Goal: Task Accomplishment & Management: Complete application form

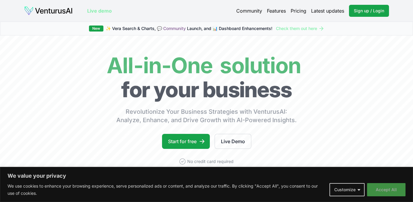
click at [384, 188] on button "Accept All" at bounding box center [386, 189] width 38 height 13
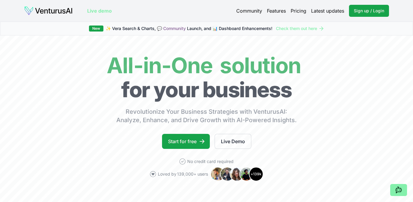
drag, startPoint x: 384, startPoint y: 188, endPoint x: 216, endPoint y: 11, distance: 244.2
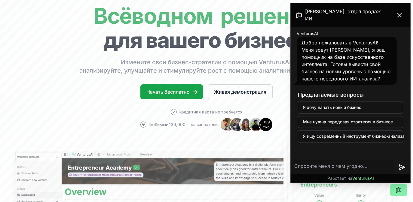
scroll to position [45, 0]
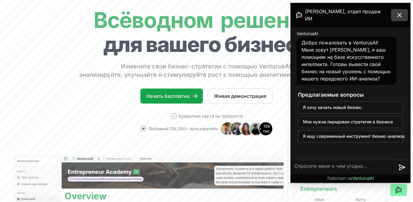
click at [404, 12] on button at bounding box center [399, 15] width 17 height 12
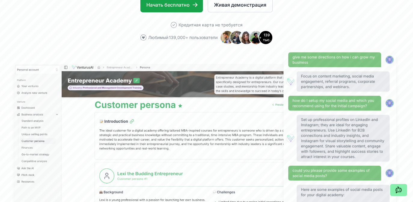
scroll to position [0, 0]
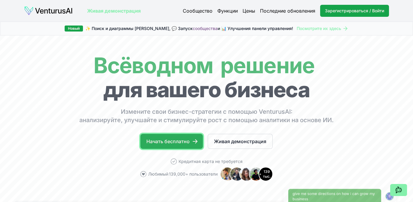
click at [174, 137] on link "Начать бесплатно" at bounding box center [171, 141] width 63 height 15
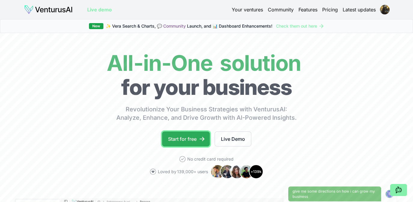
click at [189, 140] on link "Start for free" at bounding box center [186, 139] width 48 height 15
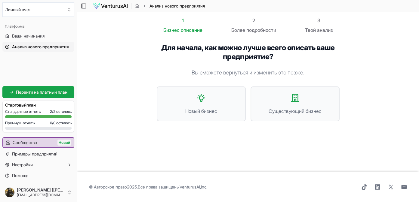
click at [193, 71] on font "Вы сможете вернуться и изменить это позже." at bounding box center [248, 72] width 113 height 6
click at [209, 98] on button "Новый бизнес" at bounding box center [201, 104] width 89 height 35
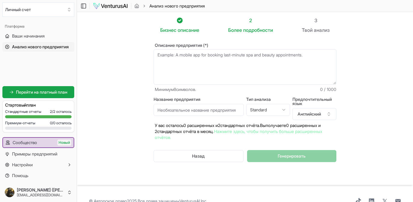
click at [227, 114] on input "Название предприятия" at bounding box center [199, 110] width 90 height 12
click at [261, 110] on html "Мы ценим вашу конфиденциальность Мы используем файлы cookie для улучшения вашег…" at bounding box center [206, 101] width 413 height 202
select select "advanced"
click at [306, 112] on font "Английский" at bounding box center [309, 114] width 23 height 5
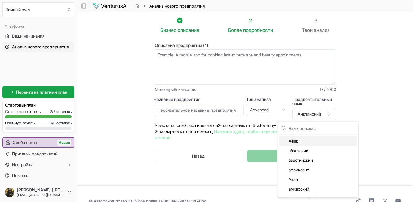
type input "р"
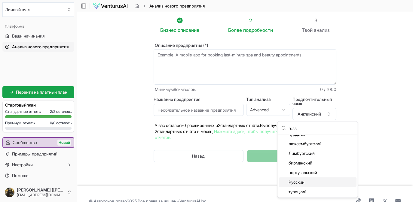
type input "russ"
click at [303, 182] on font "Русский" at bounding box center [296, 182] width 16 height 5
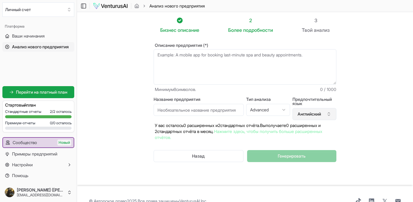
click at [317, 116] on font "Английский" at bounding box center [309, 114] width 23 height 5
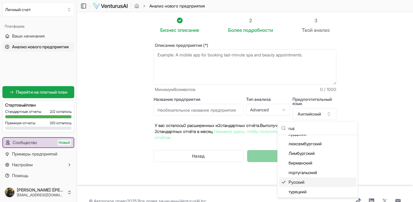
type input "rus"
click at [296, 182] on font "Русский" at bounding box center [296, 182] width 16 height 5
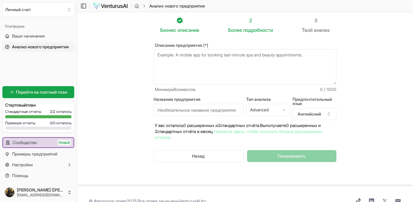
click at [198, 119] on div "Название предприятия" at bounding box center [199, 108] width 90 height 23
click at [192, 112] on input "Название предприятия" at bounding box center [199, 110] width 90 height 12
type input "Онлайн-школа фриланса"
click at [192, 74] on textarea "Описание предприятия (*)" at bounding box center [245, 66] width 183 height 35
paste textarea "Онлайн-школа "Frilance Launcher FreeL" обучает молодёжь (16–25 лет) фрилансу с …"
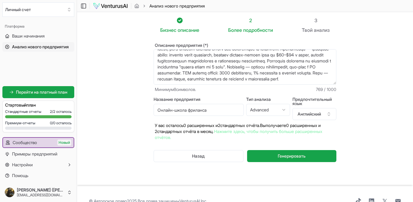
scroll to position [36, 0]
type textarea "Онлайн-школа "Frilance Launcher FreeL" обучает молодёжь (16–25 лет) фрилансу с …"
click at [271, 110] on html "Мы ценим вашу конфиденциальность Мы используем файлы cookie для улучшения вашег…" at bounding box center [206, 101] width 413 height 202
select select "standard"
click at [278, 154] on font "Генерировать" at bounding box center [292, 156] width 28 height 5
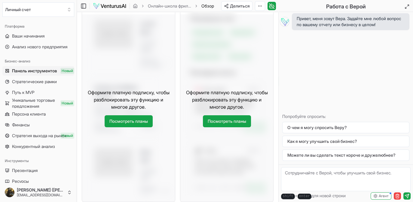
scroll to position [375, 0]
click at [232, 124] on font "Посмотреть планы" at bounding box center [227, 121] width 38 height 5
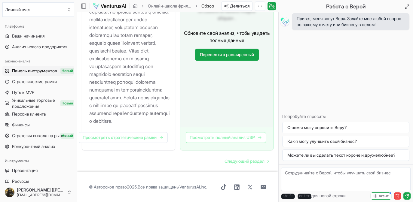
scroll to position [833, 0]
click at [104, 8] on img at bounding box center [110, 5] width 34 height 7
click at [154, 55] on p at bounding box center [129, 39] width 81 height 172
click at [230, 159] on font "Следующий раздел" at bounding box center [245, 161] width 40 height 5
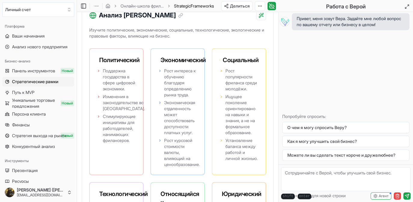
scroll to position [701, 0]
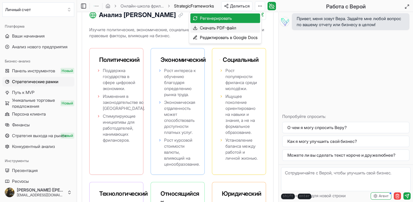
click at [250, 26] on div "Скачать PDF-файл" at bounding box center [225, 28] width 70 height 10
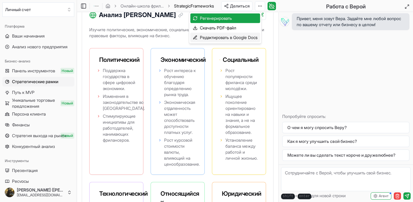
click at [251, 41] on div "Редактировать в Google Docs" at bounding box center [225, 38] width 70 height 10
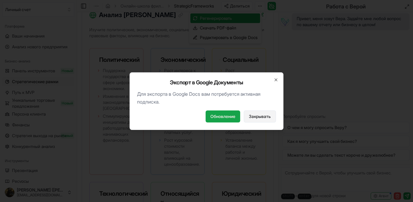
click at [259, 114] on span "Закрывать" at bounding box center [260, 117] width 22 height 6
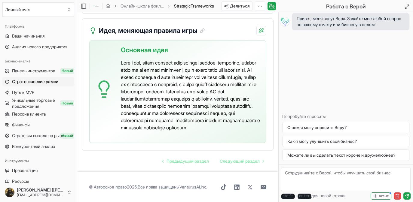
scroll to position [1711, 0]
click at [235, 164] on font "Следующий раздел" at bounding box center [240, 161] width 40 height 5
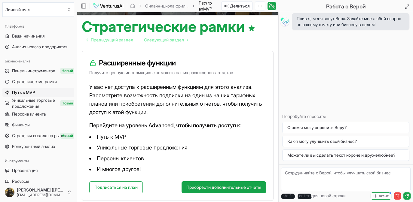
scroll to position [57, 0]
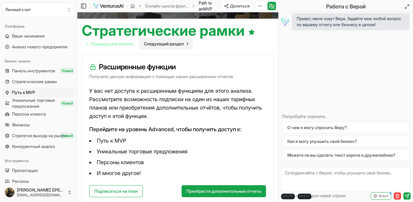
click at [159, 41] on font "Следующий раздел" at bounding box center [164, 43] width 40 height 5
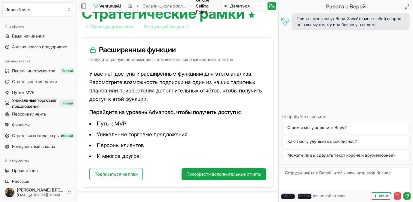
scroll to position [73, 0]
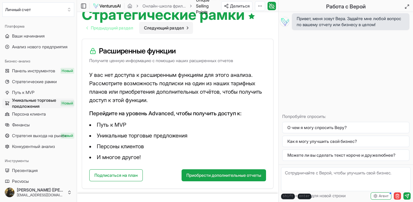
click at [156, 25] on font "Следующий раздел" at bounding box center [164, 27] width 40 height 5
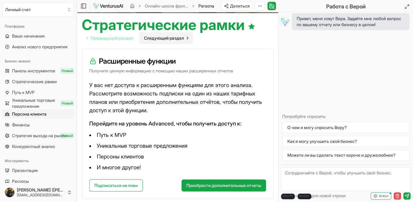
scroll to position [70, 0]
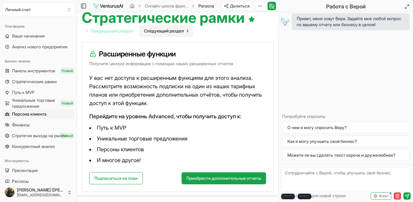
click at [156, 28] on font "Следующий раздел" at bounding box center [164, 30] width 40 height 5
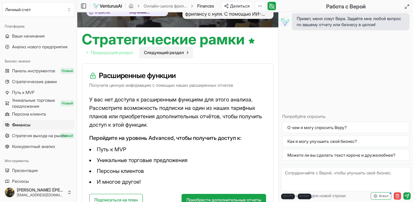
scroll to position [54, 0]
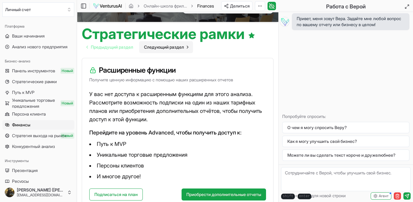
click at [159, 45] on font "Следующий раздел" at bounding box center [164, 47] width 40 height 5
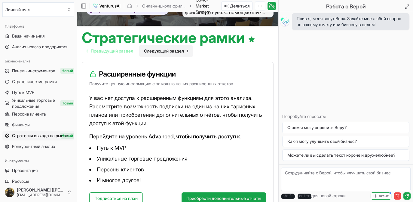
scroll to position [62, 0]
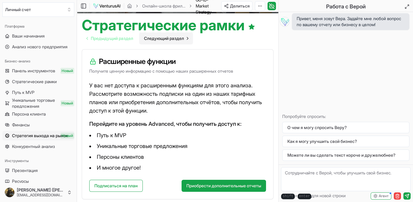
click at [159, 45] on div "Расширенные функции Получите ценную информацию с помощью наших расширенных отче…" at bounding box center [178, 125] width 202 height 160
click at [154, 36] on font "Следующий раздел" at bounding box center [164, 38] width 40 height 5
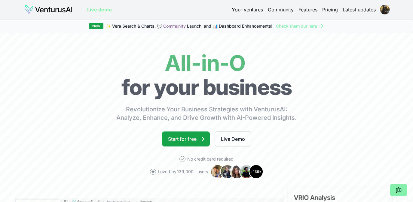
click at [68, 12] on img at bounding box center [48, 10] width 49 height 10
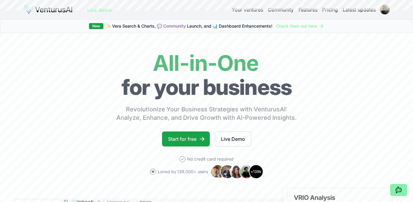
click at [68, 12] on img at bounding box center [48, 10] width 49 height 10
